Goal: Information Seeking & Learning: Learn about a topic

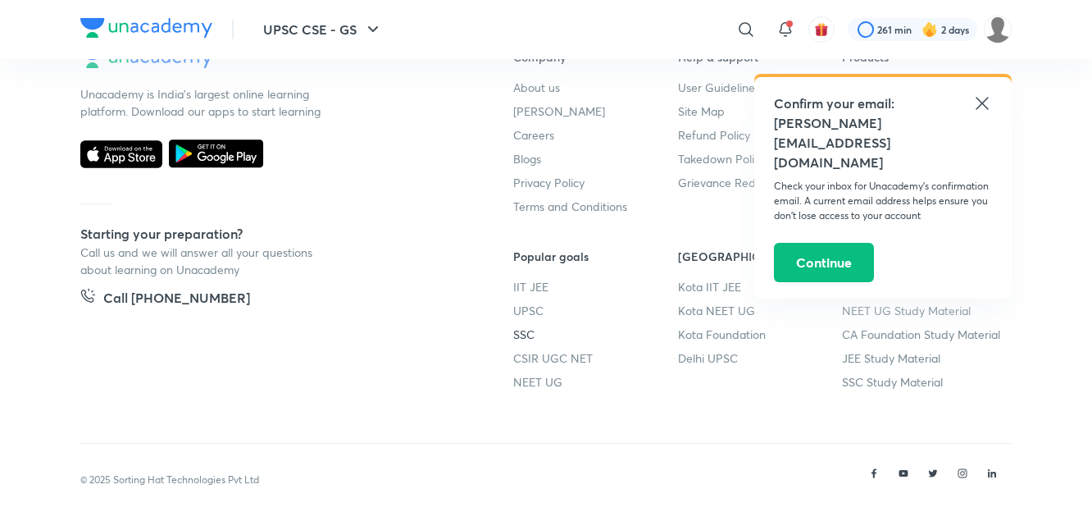
scroll to position [1053, 0]
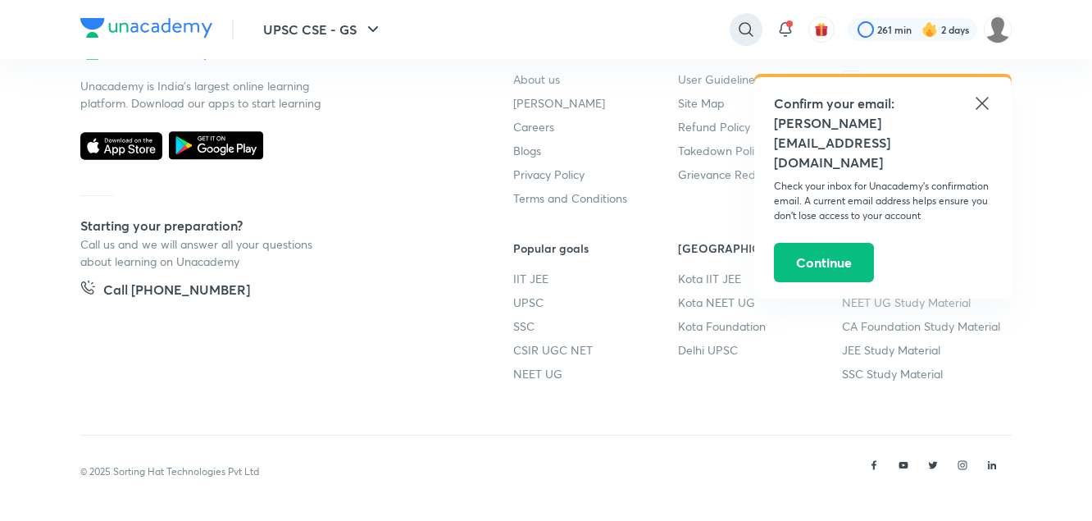
click at [748, 32] on icon at bounding box center [746, 30] width 20 height 20
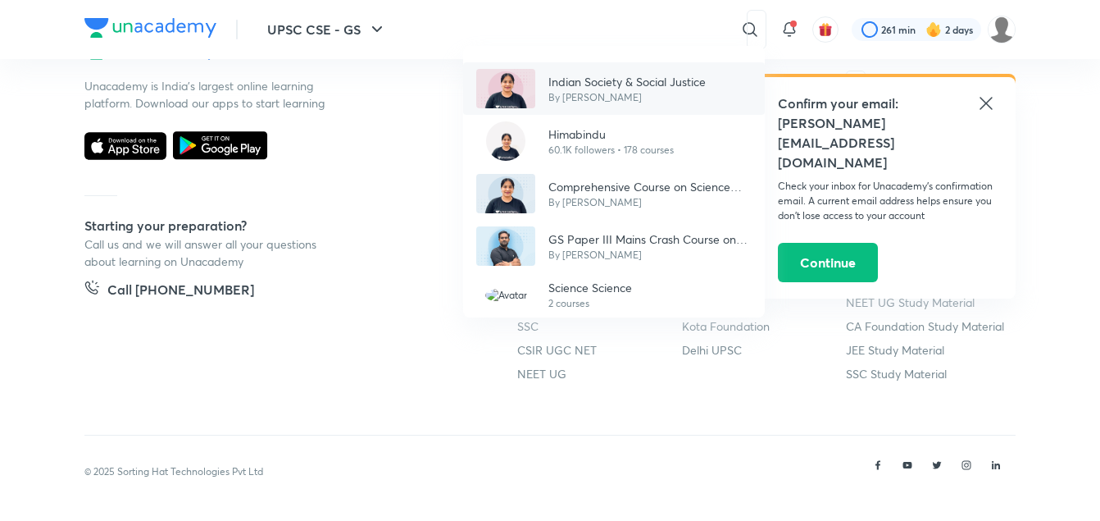
click at [625, 89] on p "Indian Society & Social Justice" at bounding box center [626, 81] width 157 height 17
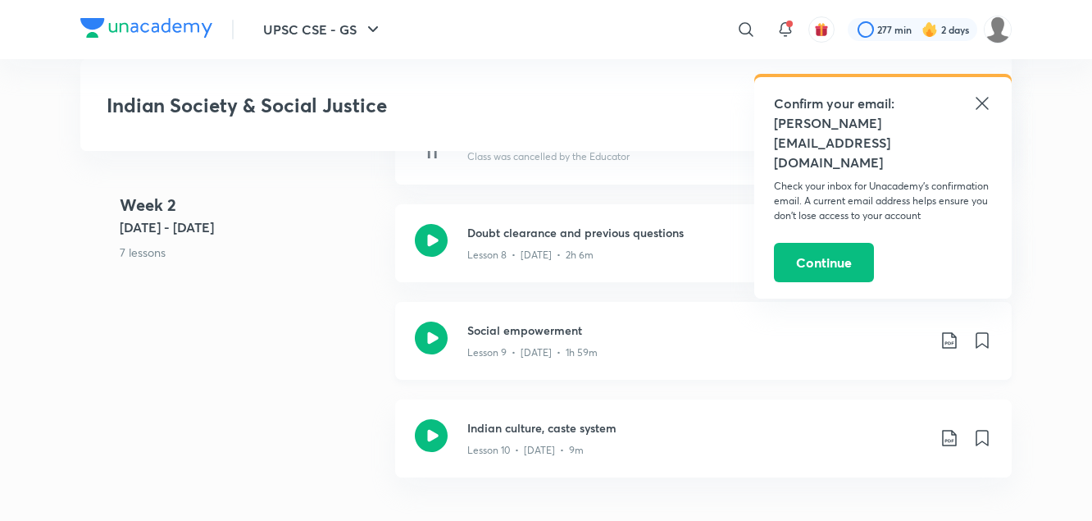
scroll to position [1595, 0]
click at [541, 257] on p "Lesson 8 • [DATE] • 2h 6m" at bounding box center [530, 254] width 126 height 15
